Goal: Information Seeking & Learning: Learn about a topic

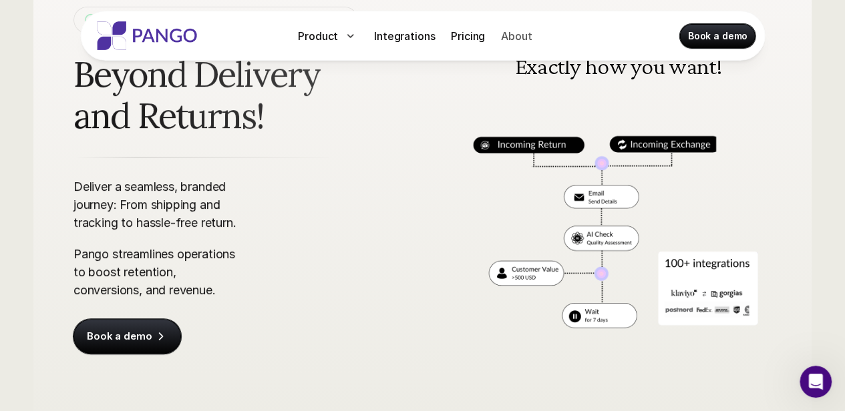
click at [510, 31] on p "About" at bounding box center [516, 36] width 31 height 16
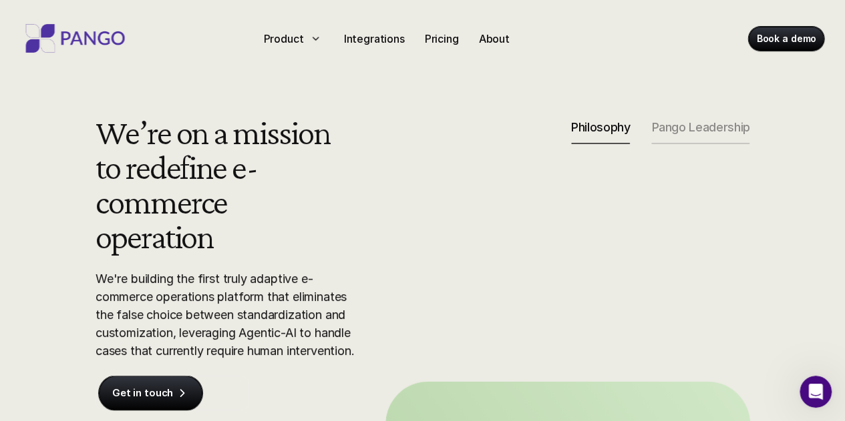
click at [739, 128] on p "Pango Leadership" at bounding box center [700, 127] width 98 height 15
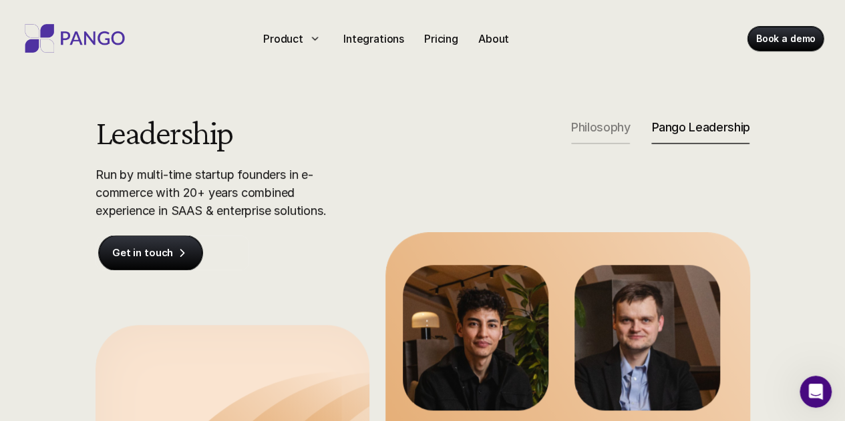
click at [585, 134] on div "Philosophy" at bounding box center [600, 132] width 59 height 24
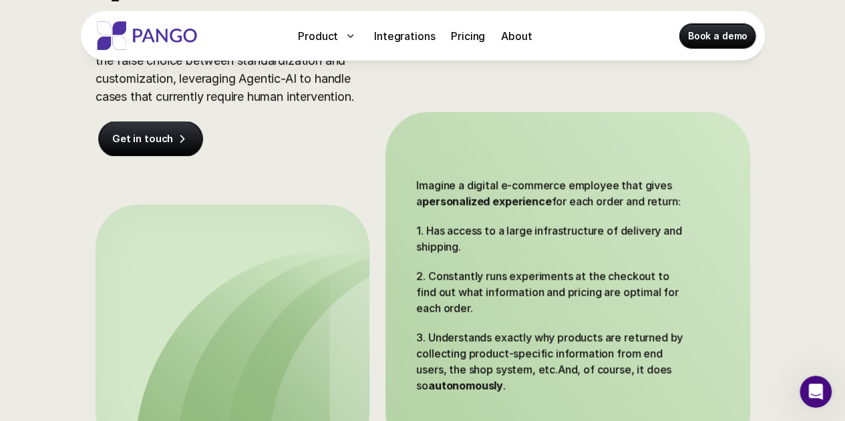
scroll to position [267, 0]
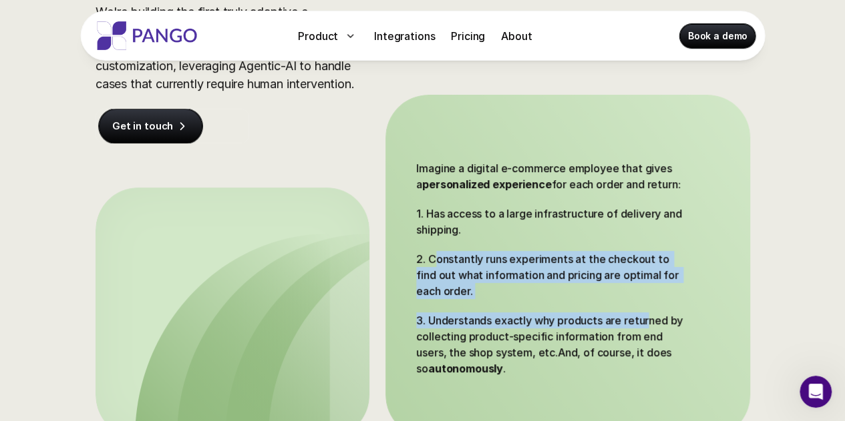
drag, startPoint x: 436, startPoint y: 260, endPoint x: 648, endPoint y: 307, distance: 217.0
click at [648, 307] on div "Imagine a digital e-commerce employee that gives a personalized experience for …" at bounding box center [553, 268] width 274 height 216
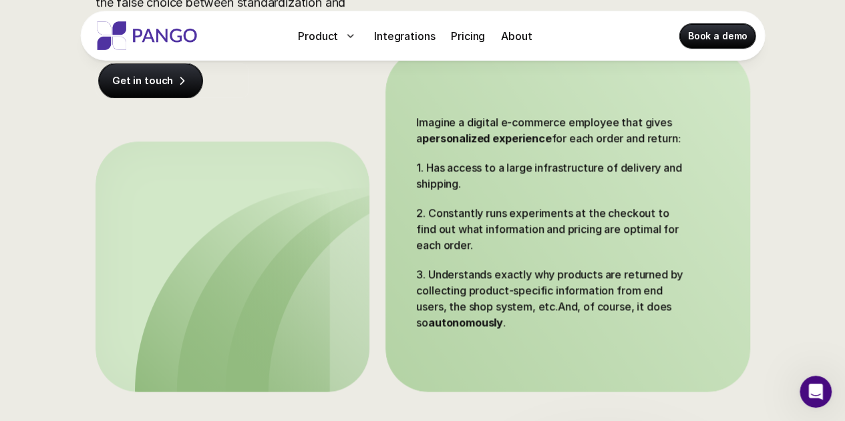
scroll to position [334, 0]
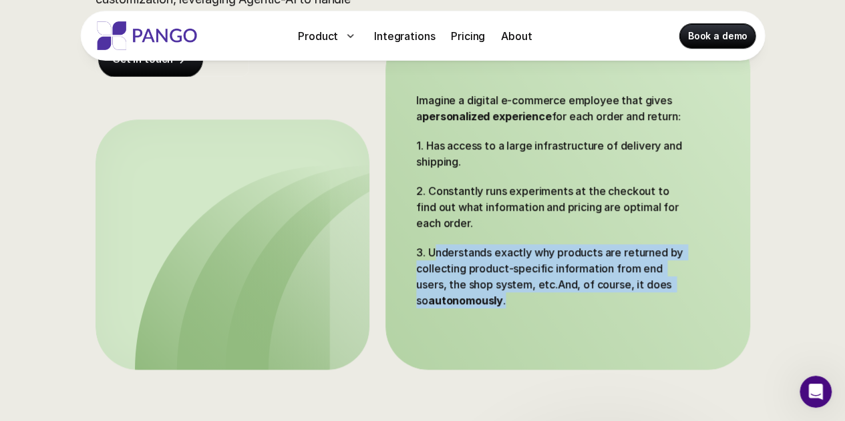
drag, startPoint x: 648, startPoint y: 307, endPoint x: 432, endPoint y: 253, distance: 222.4
click at [432, 253] on p "3. Understands exactly why products are returned by collecting product-specific…" at bounding box center [553, 276] width 274 height 64
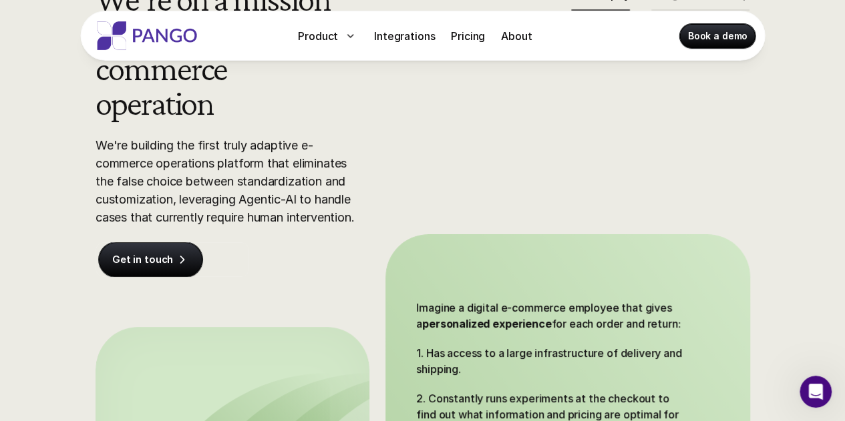
scroll to position [0, 0]
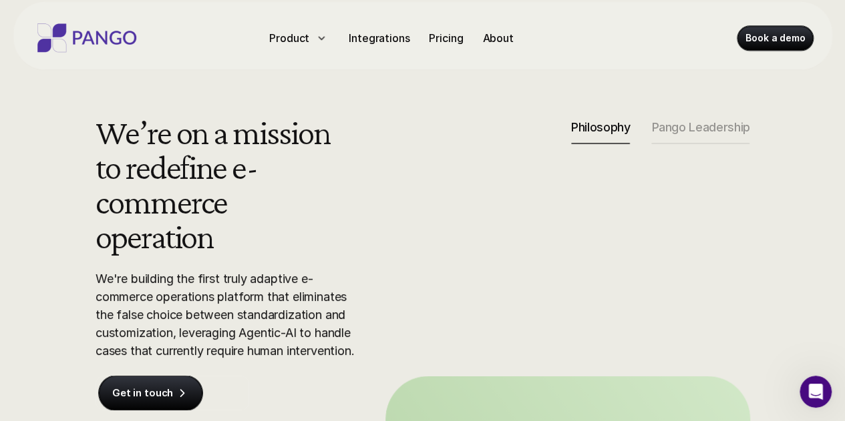
click at [428, 249] on div "We’re on a mission to redefine e-commerce operation We're building the first tr…" at bounding box center [422, 409] width 735 height 589
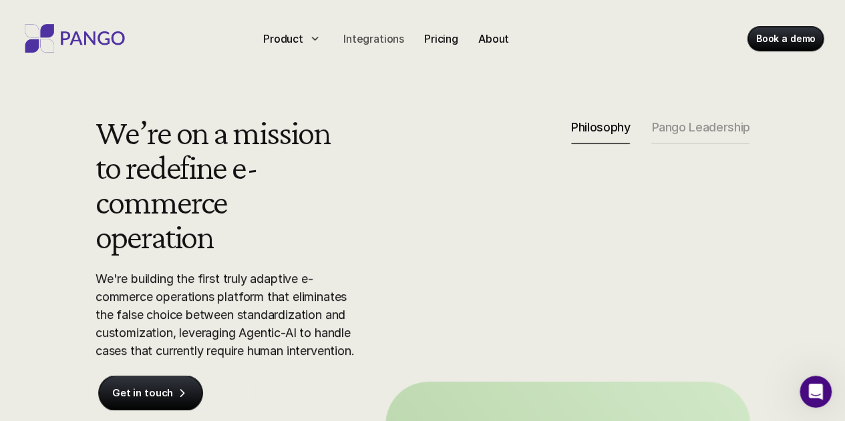
click at [373, 37] on p "Integrations" at bounding box center [373, 39] width 61 height 16
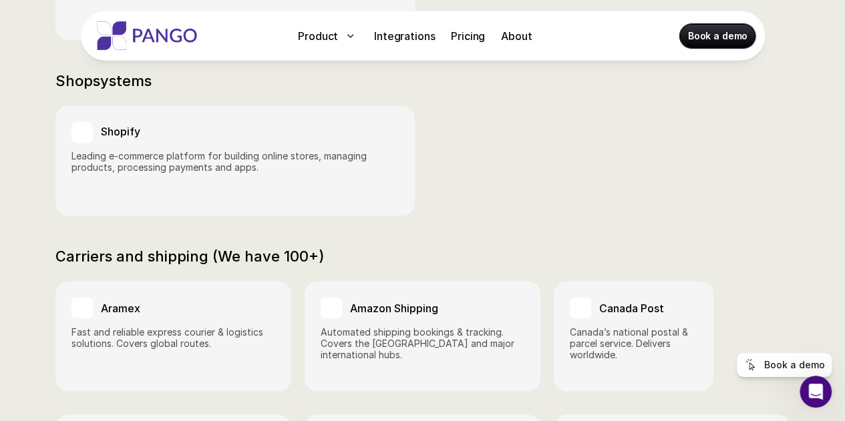
scroll to position [949, 0]
